Goal: Task Accomplishment & Management: Use online tool/utility

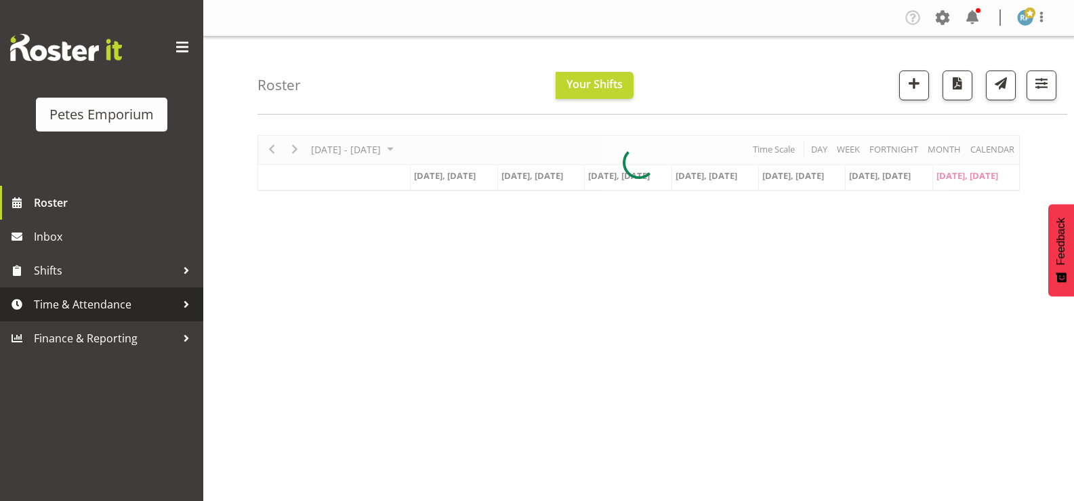
click at [104, 299] on span "Time & Attendance" at bounding box center [105, 304] width 142 height 20
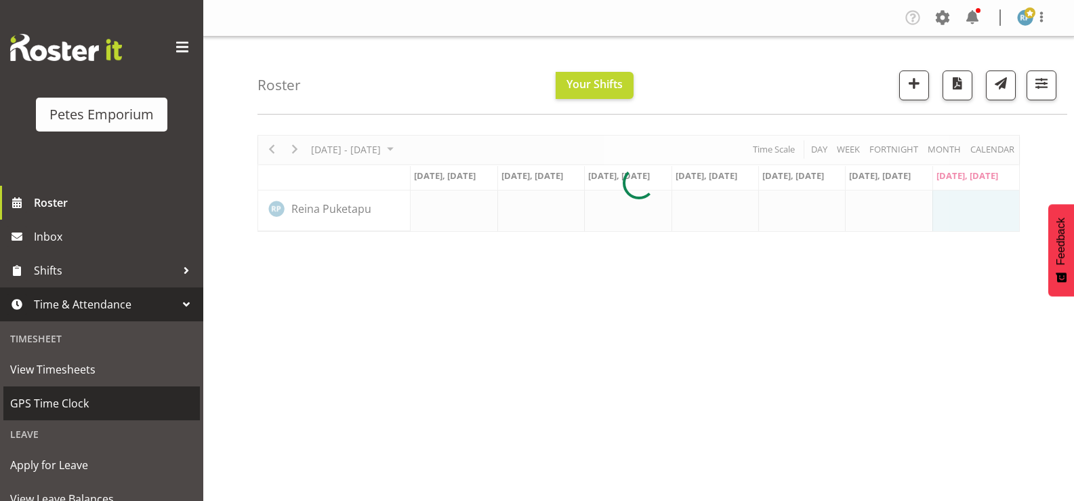
click at [34, 400] on span "GPS Time Clock" at bounding box center [101, 403] width 183 height 20
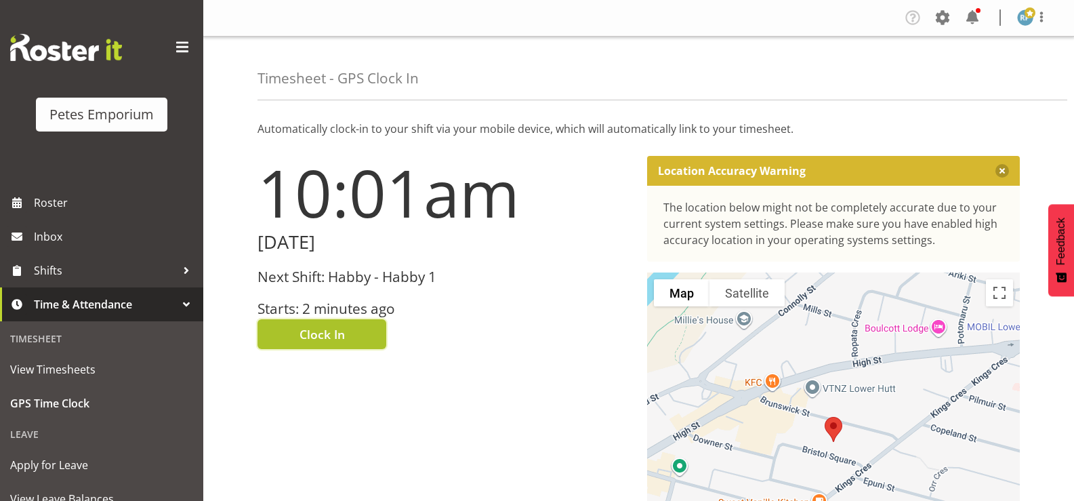
click at [345, 336] on button "Clock In" at bounding box center [321, 334] width 129 height 30
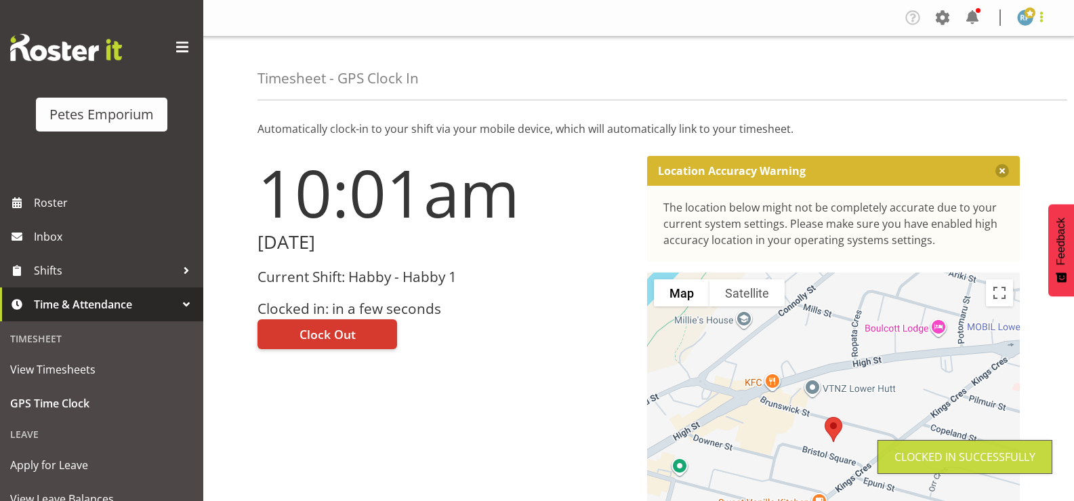
click at [1045, 16] on span at bounding box center [1041, 17] width 16 height 16
click at [971, 76] on link "Log Out" at bounding box center [984, 71] width 130 height 24
